Goal: Navigation & Orientation: Understand site structure

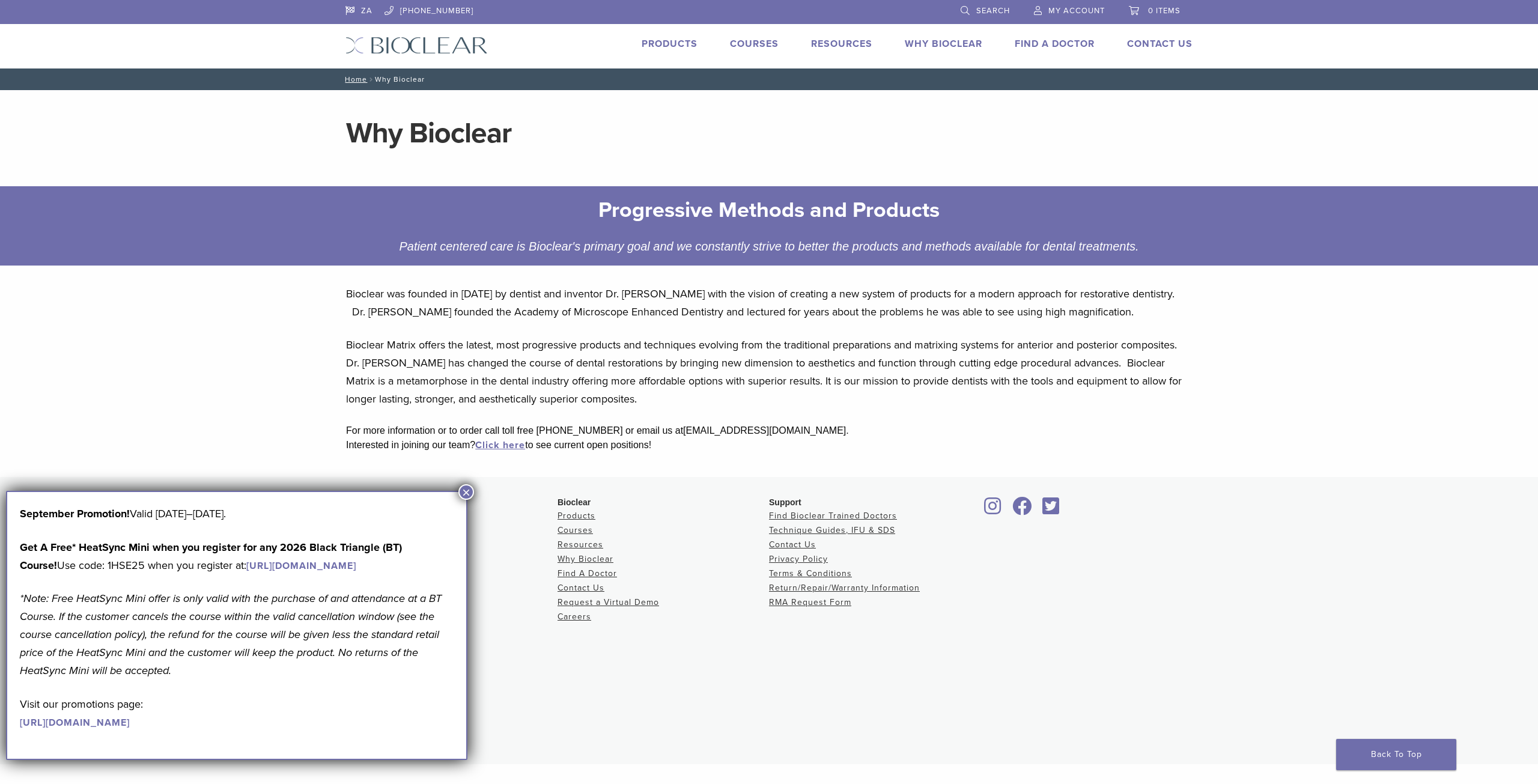
click at [420, 49] on img at bounding box center [416, 45] width 142 height 18
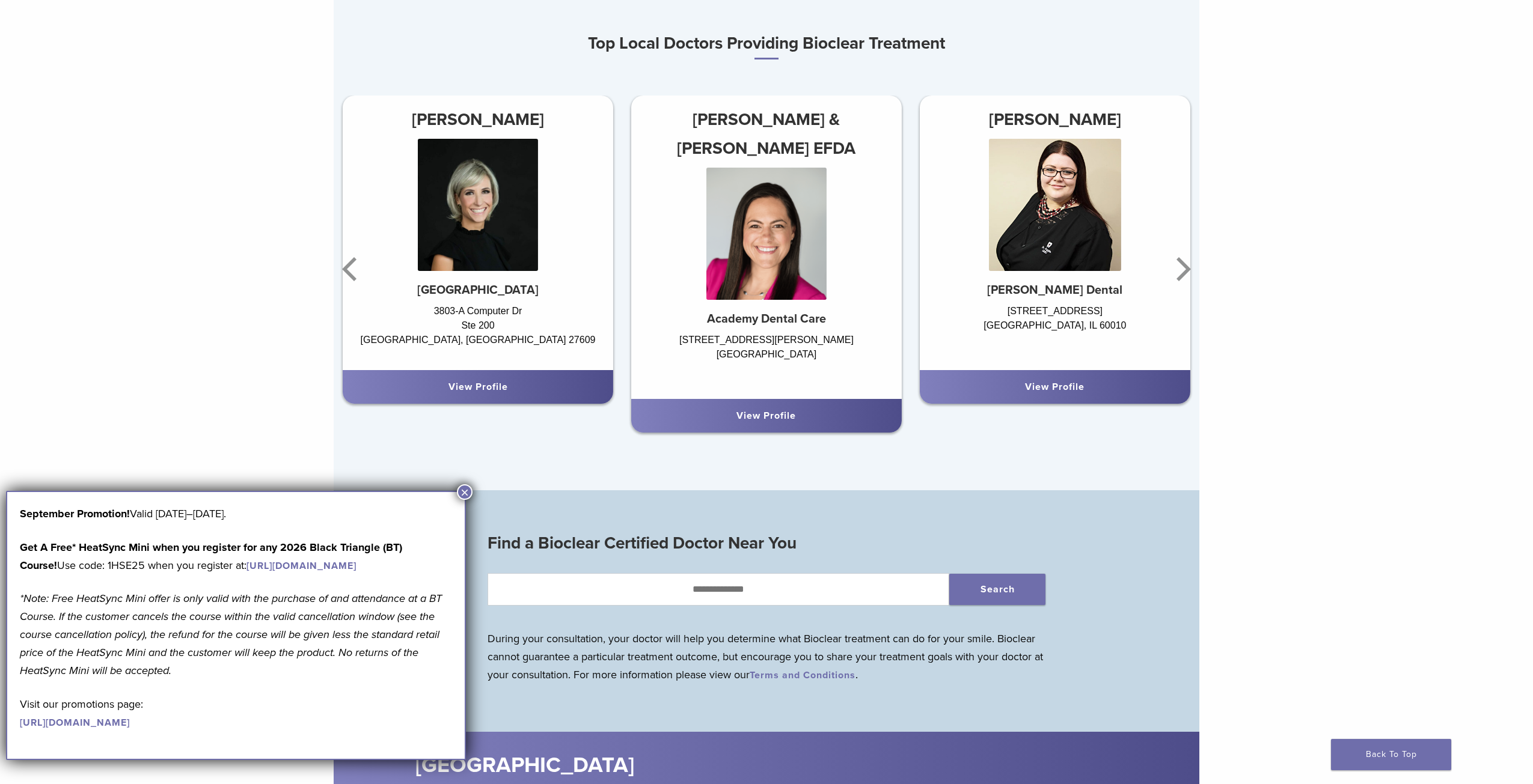
scroll to position [902, 0]
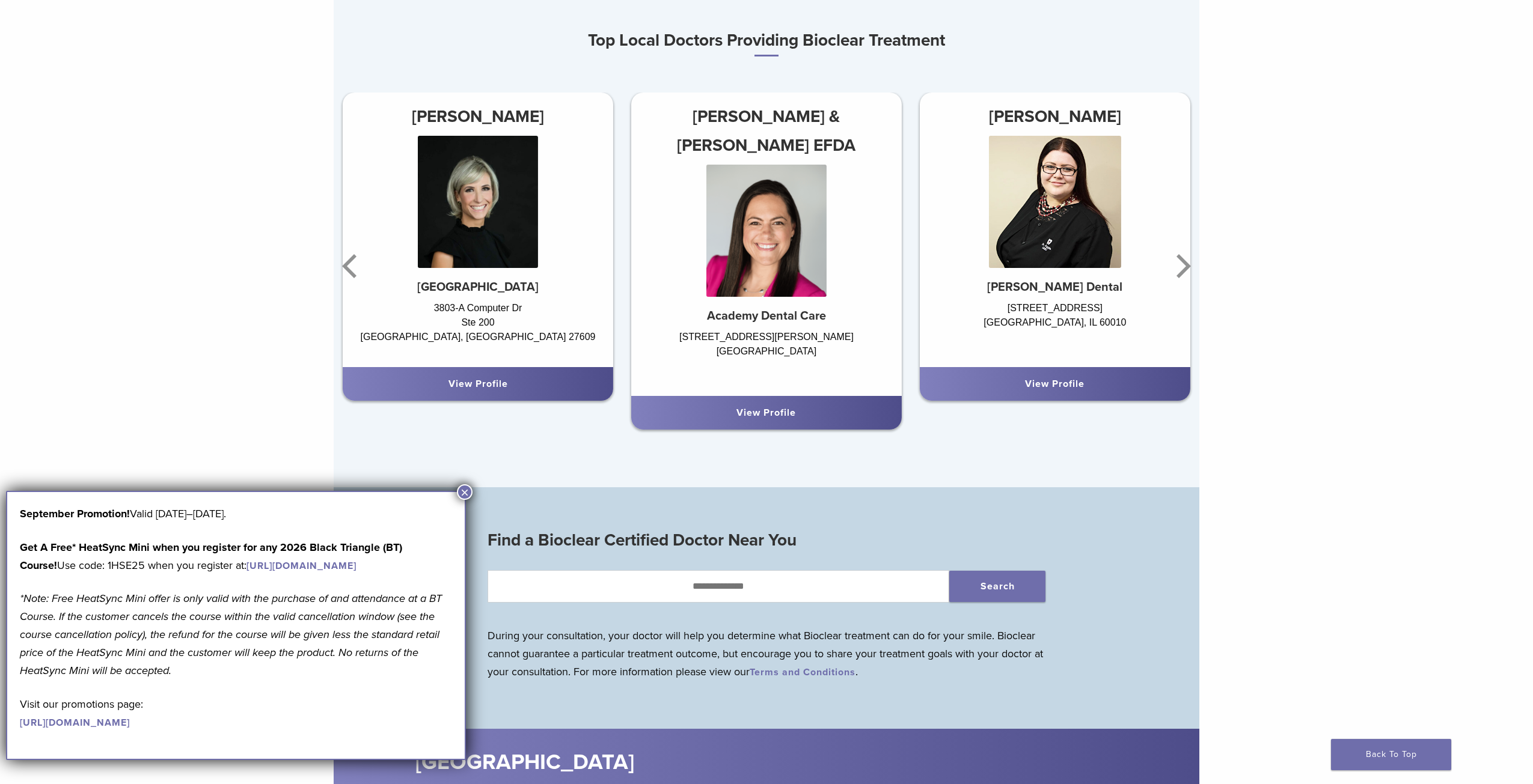
click at [468, 494] on button "×" at bounding box center [465, 492] width 16 height 16
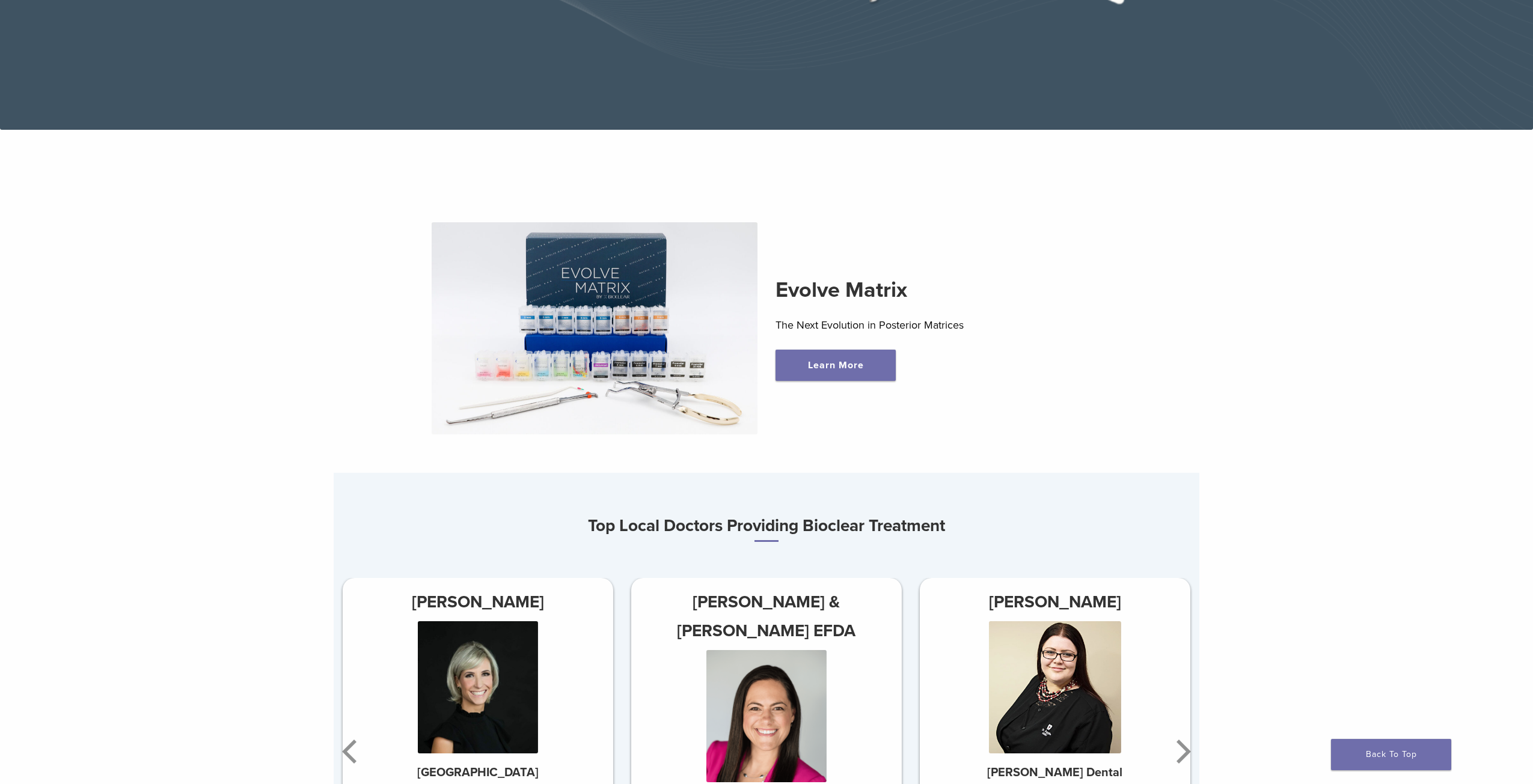
scroll to position [0, 0]
